Goal: Check status

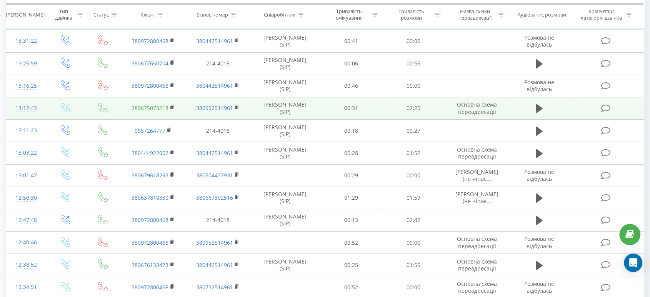
scroll to position [85, 0]
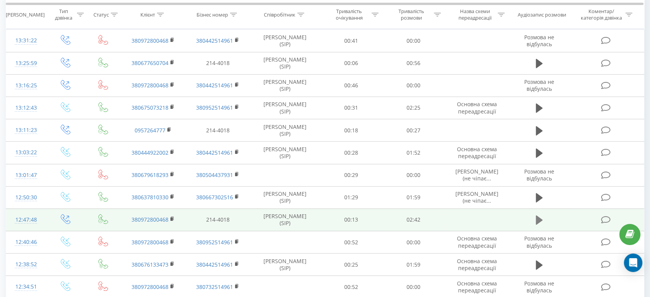
click at [541, 220] on icon at bounding box center [539, 219] width 7 height 9
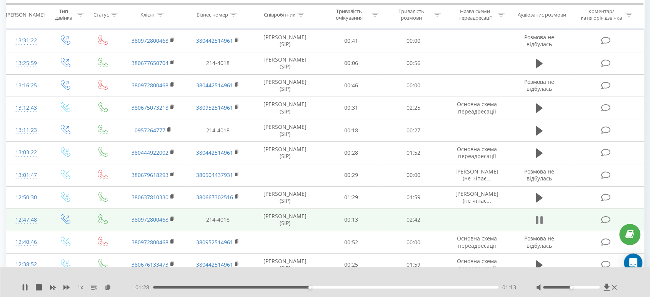
click at [541, 220] on icon at bounding box center [542, 220] width 2 height 8
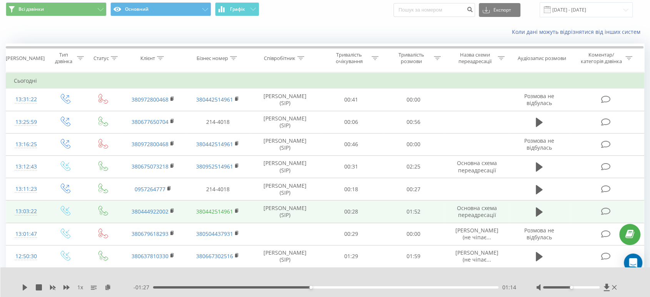
scroll to position [0, 0]
